Goal: Task Accomplishment & Management: Manage account settings

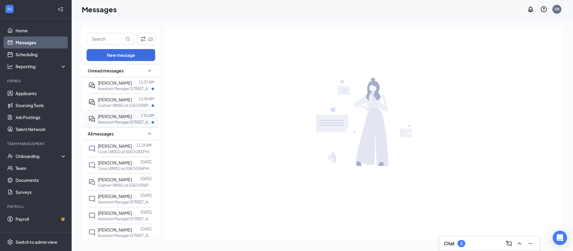
click at [132, 119] on div at bounding box center [136, 116] width 9 height 7
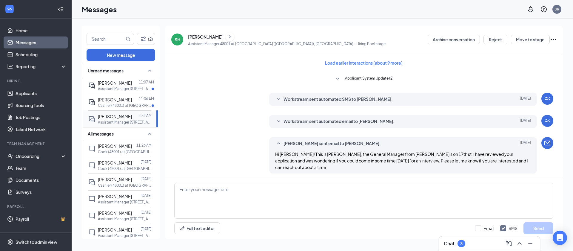
scroll to position [176, 0]
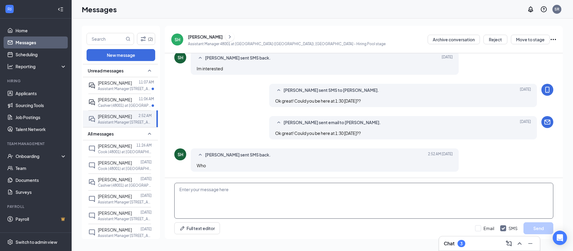
click at [200, 194] on textarea at bounding box center [363, 200] width 379 height 36
type textarea "[PERSON_NAME]'s on 17th st"
click at [538, 228] on button "Send" at bounding box center [539, 228] width 30 height 12
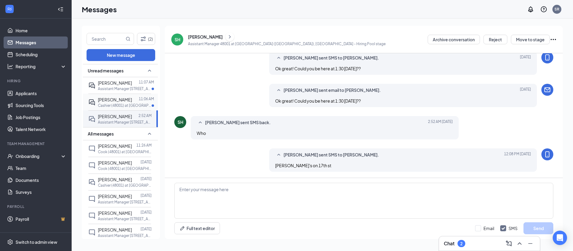
click at [125, 103] on div "[PERSON_NAME]" at bounding box center [115, 99] width 34 height 7
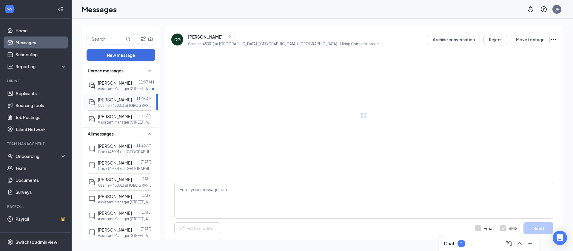
scroll to position [144, 0]
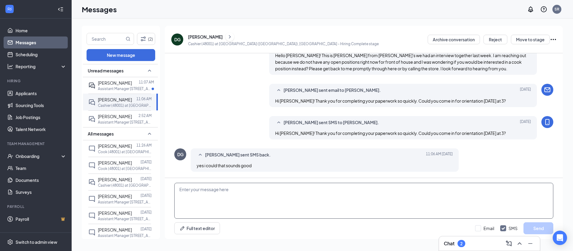
click at [257, 194] on textarea at bounding box center [363, 200] width 379 height 36
type textarea "great! You will"
click at [110, 188] on p "Cashier (48001) at [GEOGRAPHIC_DATA] ([GEOGRAPHIC_DATA]), [GEOGRAPHIC_DATA]" at bounding box center [125, 184] width 54 height 5
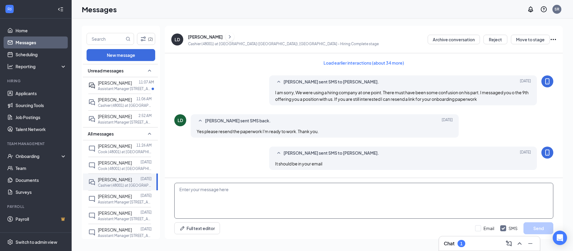
scroll to position [237, 0]
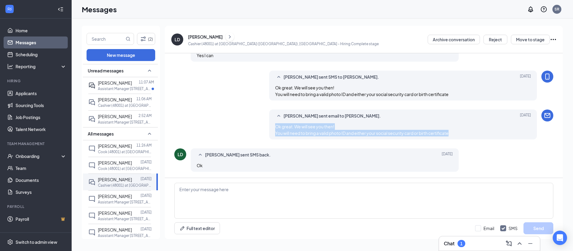
drag, startPoint x: 453, startPoint y: 133, endPoint x: 271, endPoint y: 124, distance: 183.0
click at [271, 124] on div "[PERSON_NAME] sent email to [PERSON_NAME]. [DATE] Ok great. We will see you the…" at bounding box center [403, 124] width 268 height 30
copy span "Ok great. We will see you then! You will need to bring a valid photo ID and eit…"
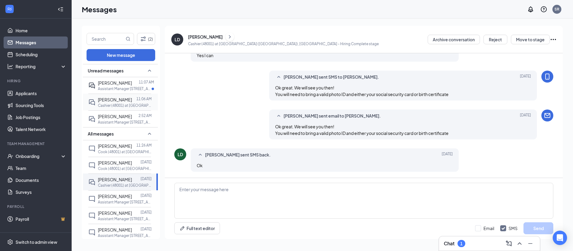
click at [116, 100] on span "[PERSON_NAME]" at bounding box center [115, 99] width 34 height 5
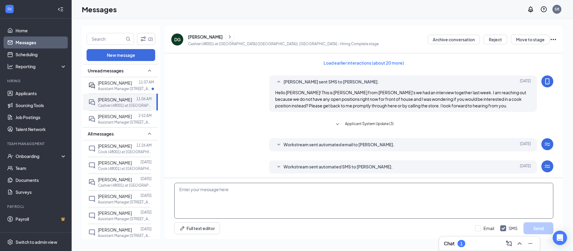
scroll to position [144, 0]
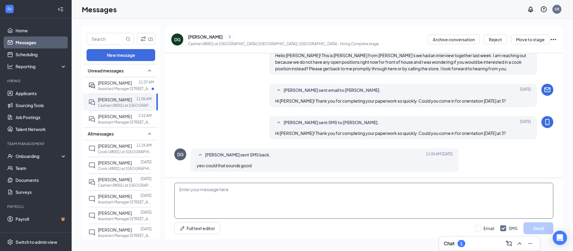
click at [217, 198] on textarea at bounding box center [363, 200] width 379 height 36
paste textarea "Ok great. We will see you then! You will need to bring a valid photo ID and eit…"
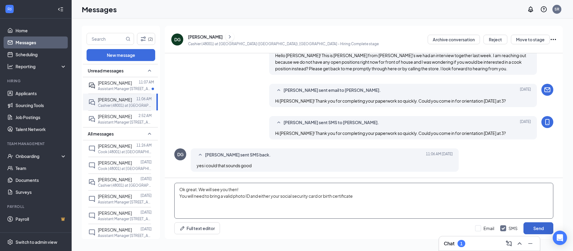
type textarea "Ok great. We will see you then! You will need to bring a valid photo ID and eit…"
click at [529, 225] on button "Send" at bounding box center [539, 228] width 30 height 12
click at [97, 84] on div "[PERSON_NAME] 11:07 AM Assistant Manager [STREET_ADDRESS]" at bounding box center [119, 85] width 63 height 16
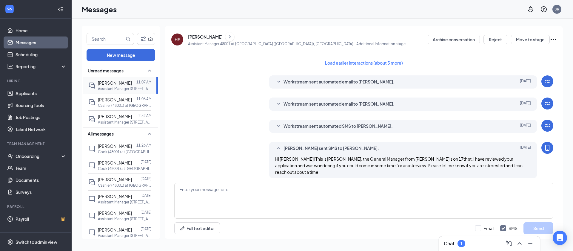
scroll to position [194, 0]
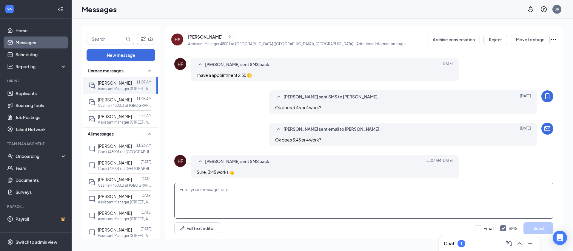
click at [199, 193] on textarea at bounding box center [363, 200] width 379 height 36
click at [214, 194] on textarea at bounding box center [363, 200] width 379 height 36
click at [201, 188] on textarea "Ok great! we will see you then" at bounding box center [363, 200] width 379 height 36
type textarea "Ok great! We will see you then"
click at [534, 225] on button "Send" at bounding box center [539, 228] width 30 height 12
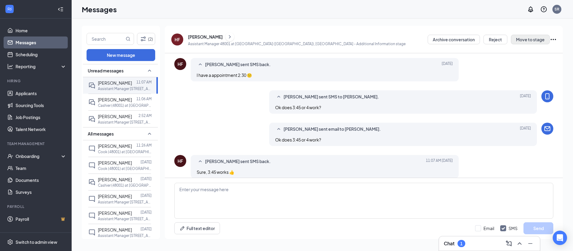
scroll to position [226, 0]
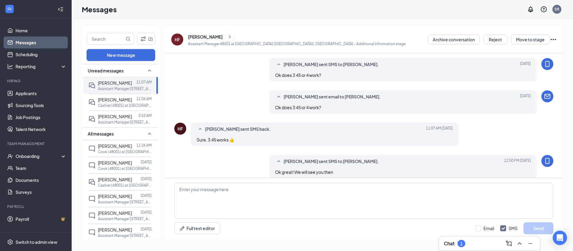
click at [555, 38] on icon "Ellipses" at bounding box center [553, 39] width 7 height 7
click at [532, 38] on button "Move to stage" at bounding box center [530, 40] width 39 height 10
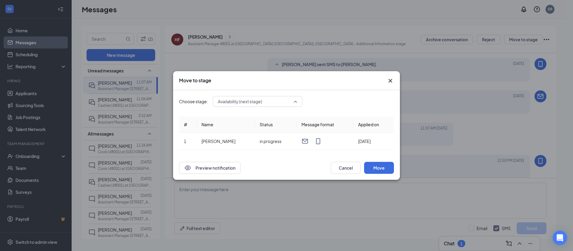
click at [284, 98] on span "Availability (next stage)" at bounding box center [255, 101] width 74 height 9
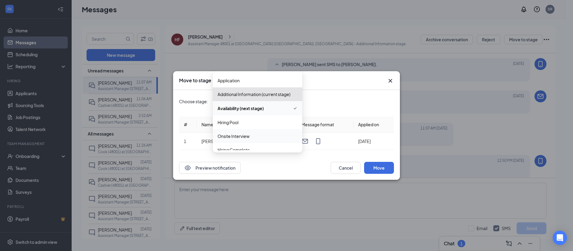
click at [241, 134] on span "Onsite Interview" at bounding box center [234, 136] width 32 height 7
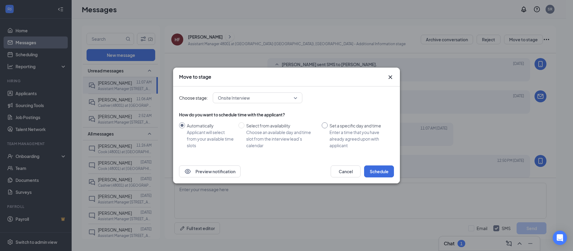
click at [330, 126] on div "Set a specific day and time" at bounding box center [360, 125] width 60 height 7
click at [328, 126] on input "Set a specific day and time Enter a time that you have already agreed upon with…" at bounding box center [325, 125] width 6 height 6
radio input "true"
radio input "false"
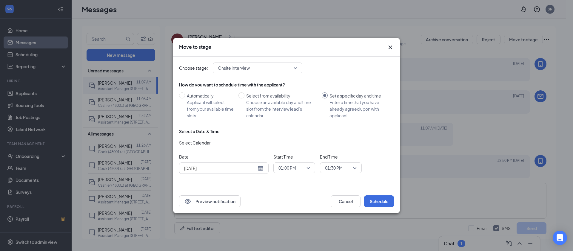
click at [261, 169] on div "[DATE]" at bounding box center [223, 168] width 79 height 7
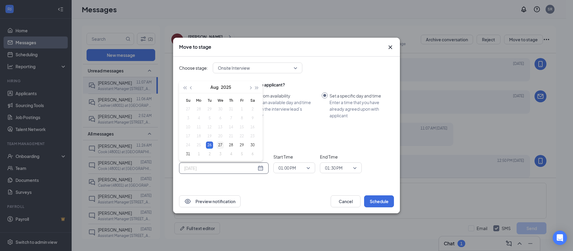
type input "[DATE]"
click at [218, 143] on div "27" at bounding box center [220, 144] width 7 height 7
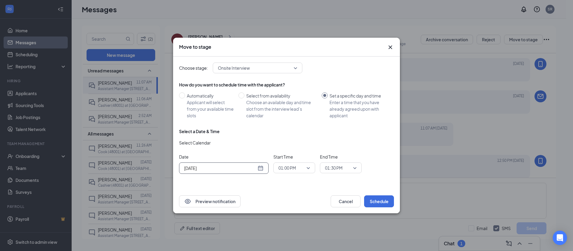
click at [297, 167] on span "01:00 PM" at bounding box center [292, 167] width 26 height 9
drag, startPoint x: 288, startPoint y: 134, endPoint x: 304, endPoint y: 139, distance: 16.2
click at [288, 135] on span "03:00 PM" at bounding box center [287, 136] width 18 height 7
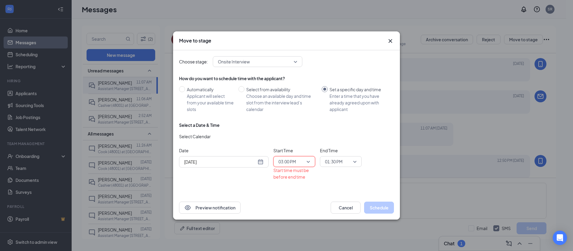
click at [337, 160] on span "01:30 PM" at bounding box center [334, 161] width 18 height 9
click at [310, 161] on span "03:00 PM" at bounding box center [295, 161] width 32 height 9
click at [291, 95] on div "03:45 PM" at bounding box center [295, 100] width 42 height 14
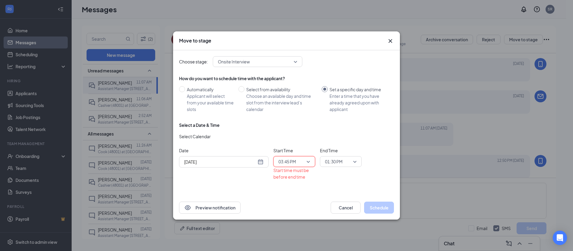
click at [343, 162] on span "01:30 PM" at bounding box center [334, 161] width 18 height 9
click at [333, 127] on span "04:15 PM" at bounding box center [334, 127] width 18 height 7
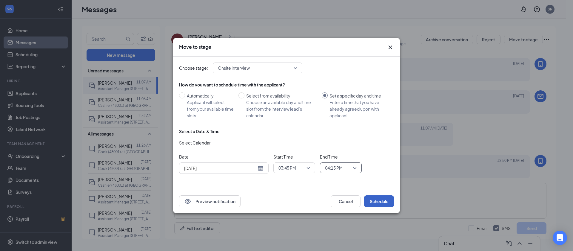
click at [374, 201] on button "Schedule" at bounding box center [379, 201] width 30 height 12
click at [380, 200] on button "Schedule" at bounding box center [379, 201] width 30 height 12
click at [385, 201] on button "Schedule" at bounding box center [379, 201] width 30 height 12
click at [391, 46] on icon "Cross" at bounding box center [390, 47] width 7 height 7
